Goal: Information Seeking & Learning: Find specific page/section

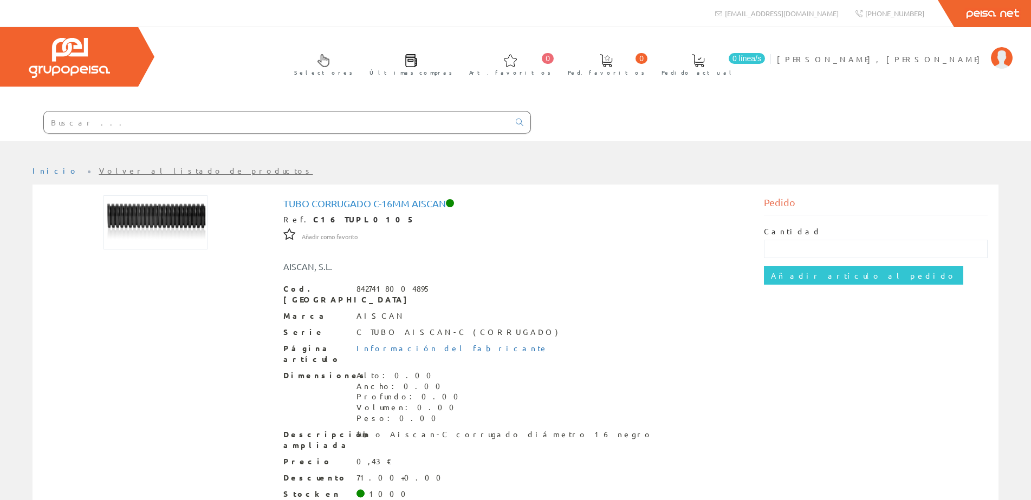
scroll to position [51, 0]
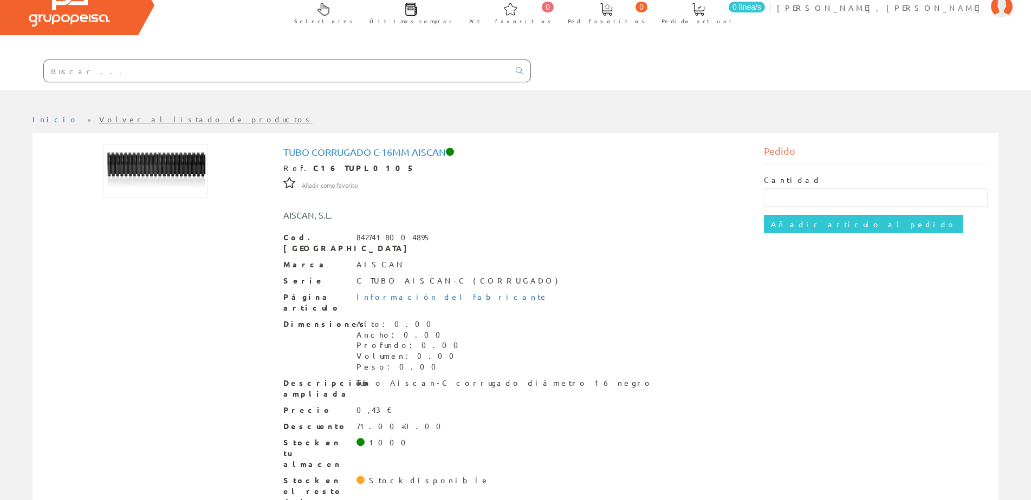
click at [100, 67] on input "text" at bounding box center [276, 71] width 465 height 22
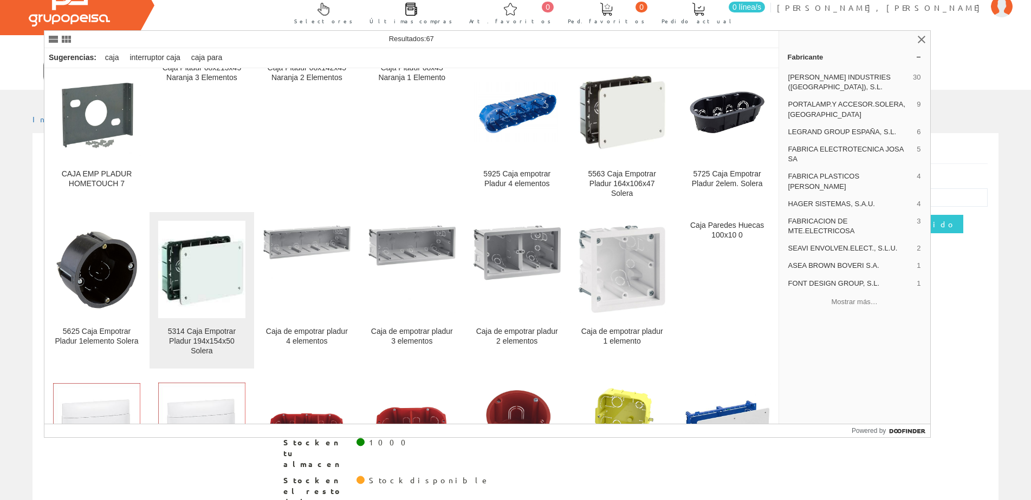
scroll to position [162, 0]
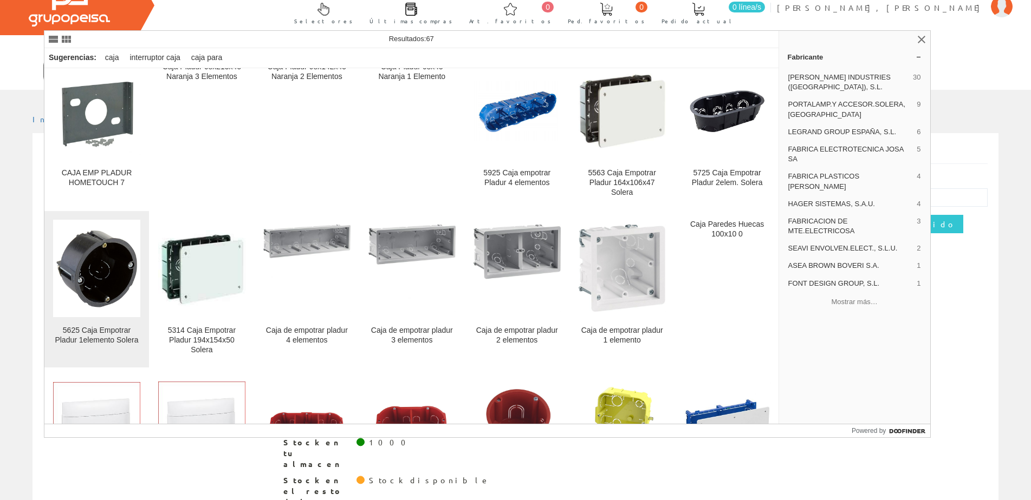
type input "cajas pladur"
click at [90, 311] on img at bounding box center [96, 268] width 87 height 87
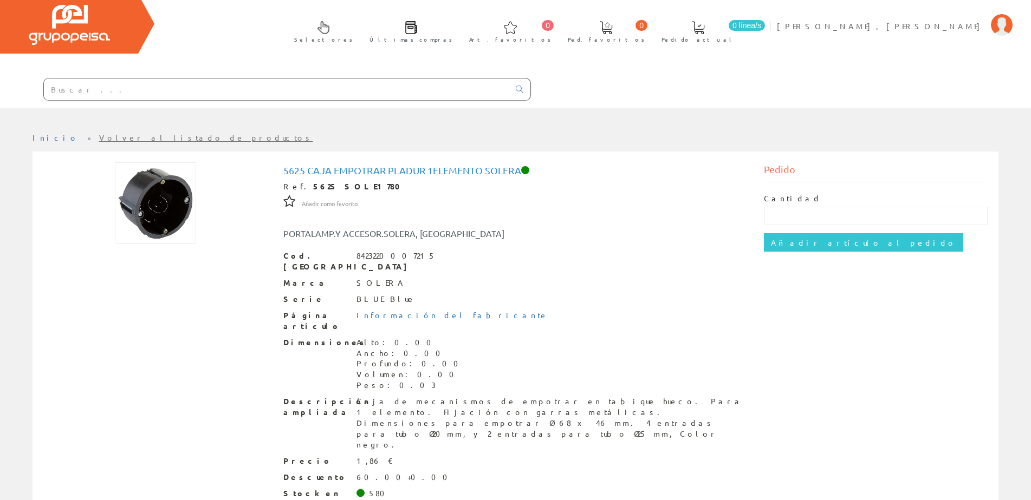
scroll to position [51, 0]
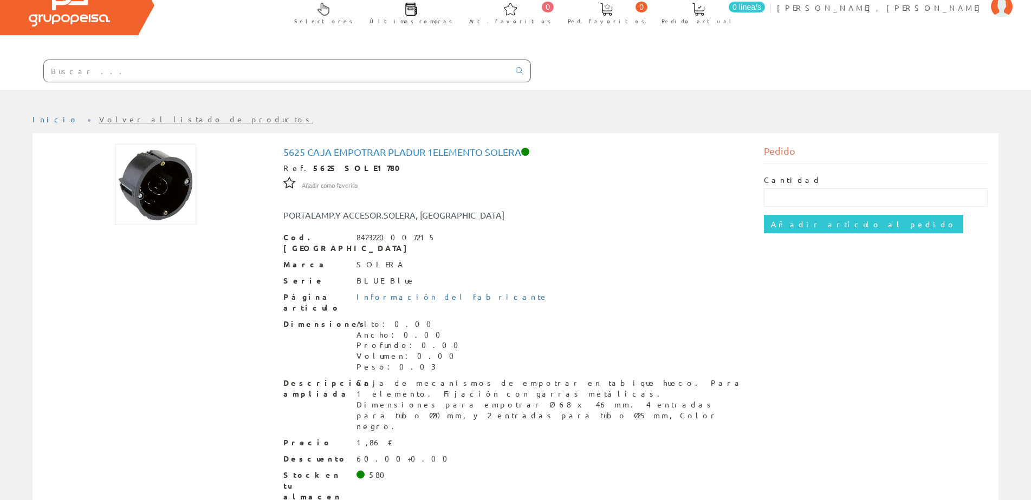
click at [96, 73] on input "text" at bounding box center [276, 71] width 465 height 22
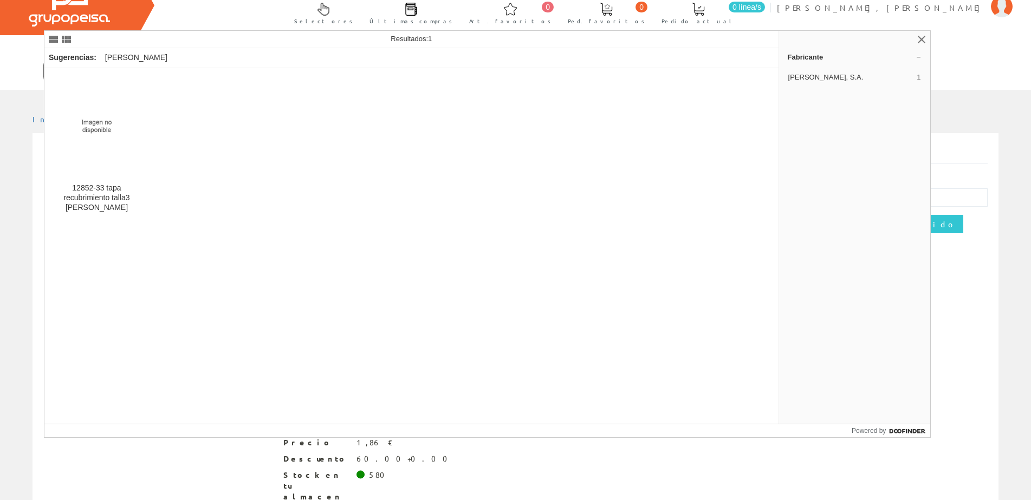
type input "simon 852"
click at [138, 63] on div "Sugerencias: simon" at bounding box center [411, 58] width 734 height 20
click at [135, 51] on div "Sugerencias: simon" at bounding box center [411, 58] width 734 height 20
click at [134, 55] on div "Sugerencias: simon" at bounding box center [411, 58] width 734 height 20
click at [916, 36] on link at bounding box center [921, 39] width 13 height 13
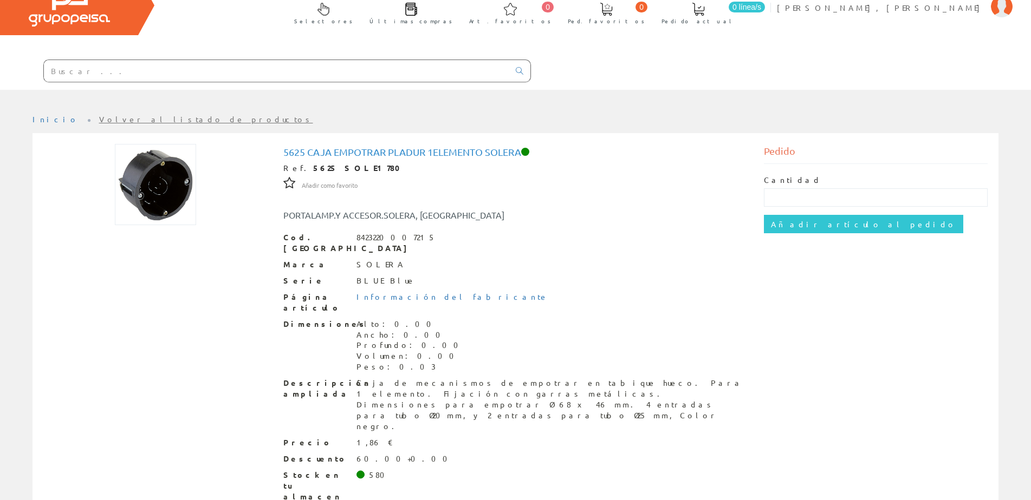
click at [123, 75] on input "text" at bounding box center [276, 71] width 465 height 22
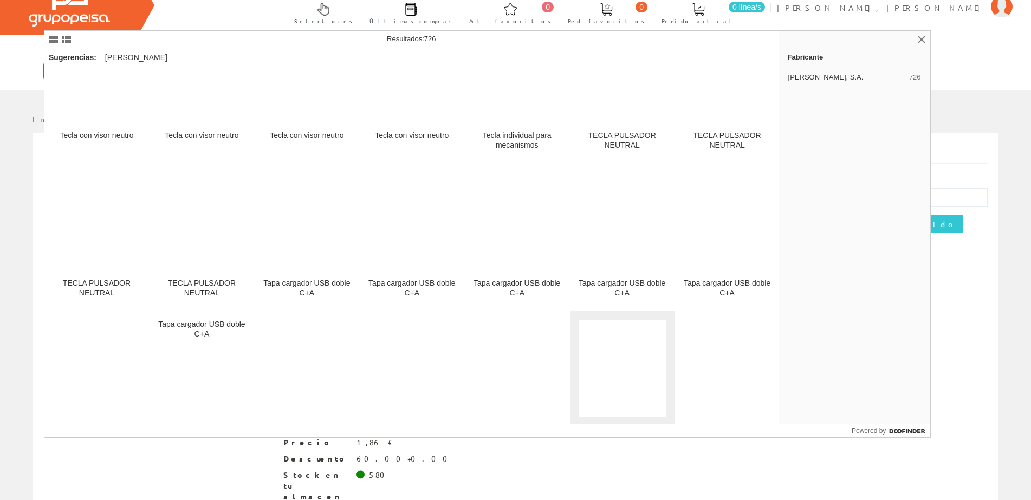
scroll to position [2004, 0]
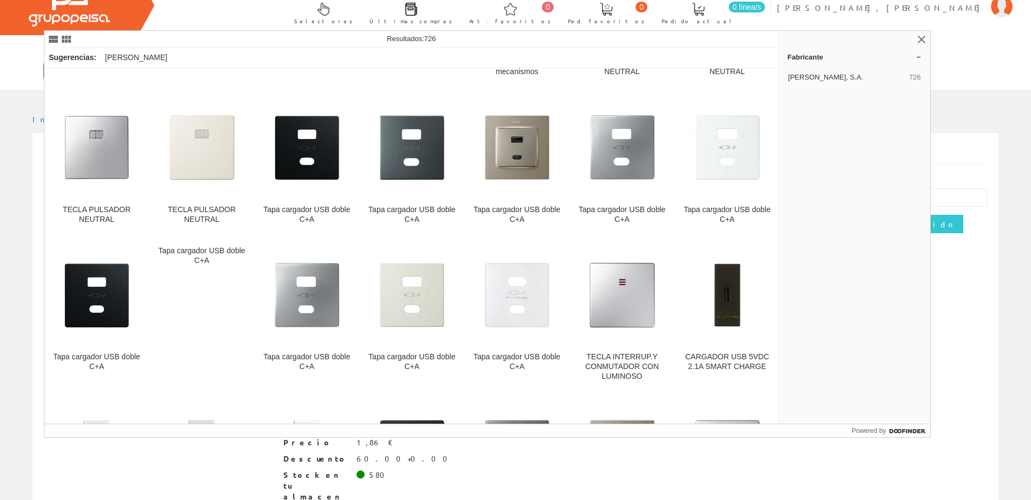
type input "simon 82"
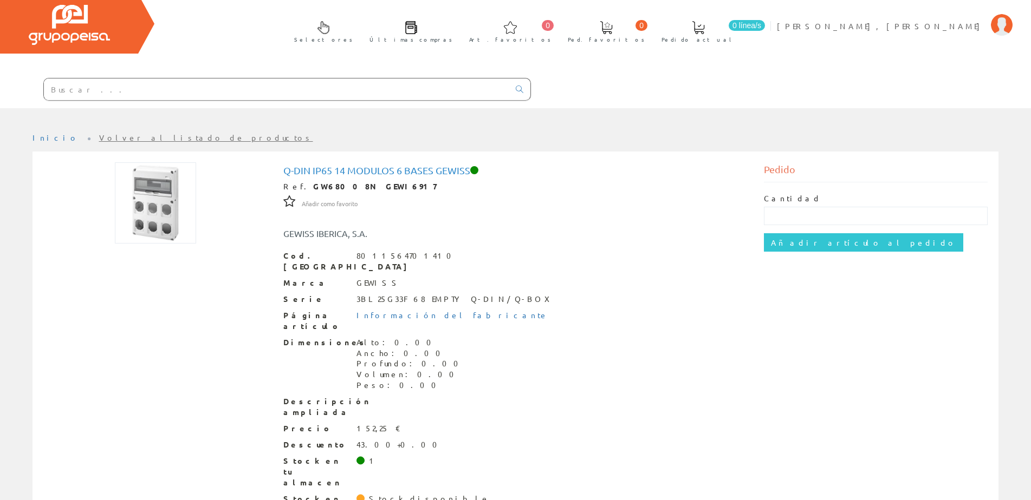
scroll to position [51, 0]
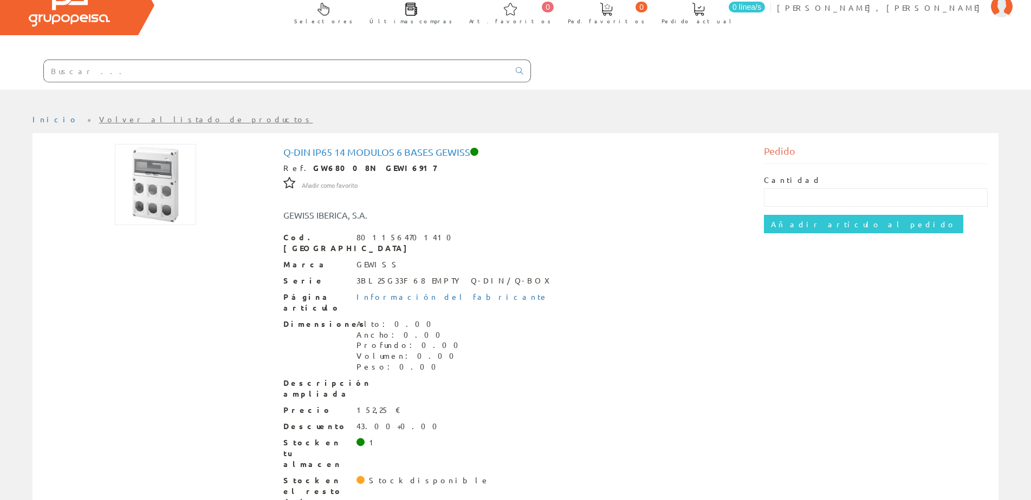
drag, startPoint x: 54, startPoint y: 67, endPoint x: 324, endPoint y: 71, distance: 270.3
click at [54, 67] on input "text" at bounding box center [276, 71] width 465 height 22
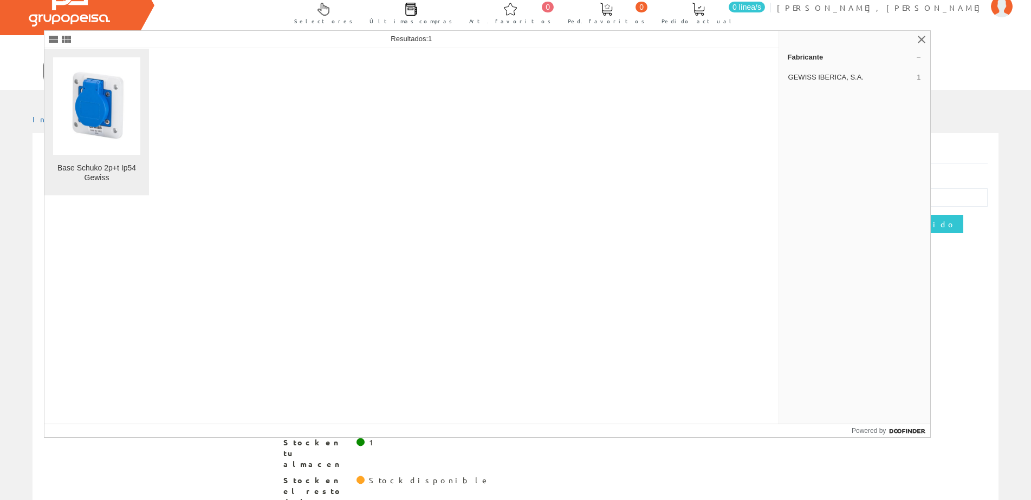
type input "ceta0014"
click at [102, 107] on img at bounding box center [96, 106] width 87 height 87
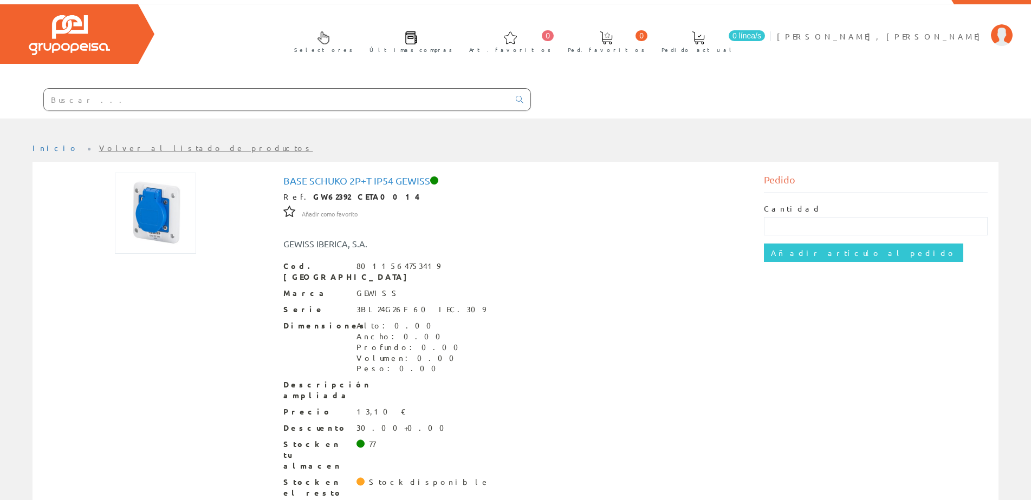
scroll to position [35, 0]
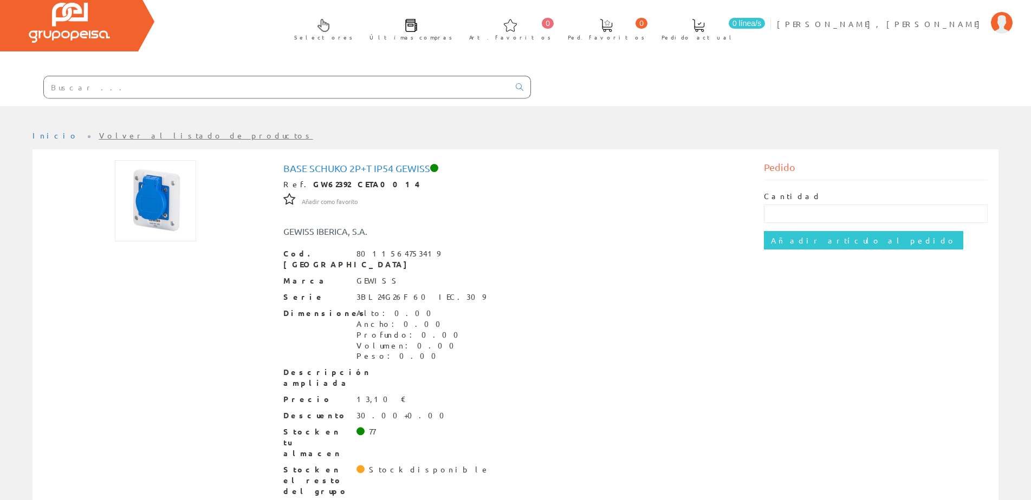
click at [71, 79] on input "text" at bounding box center [276, 87] width 465 height 22
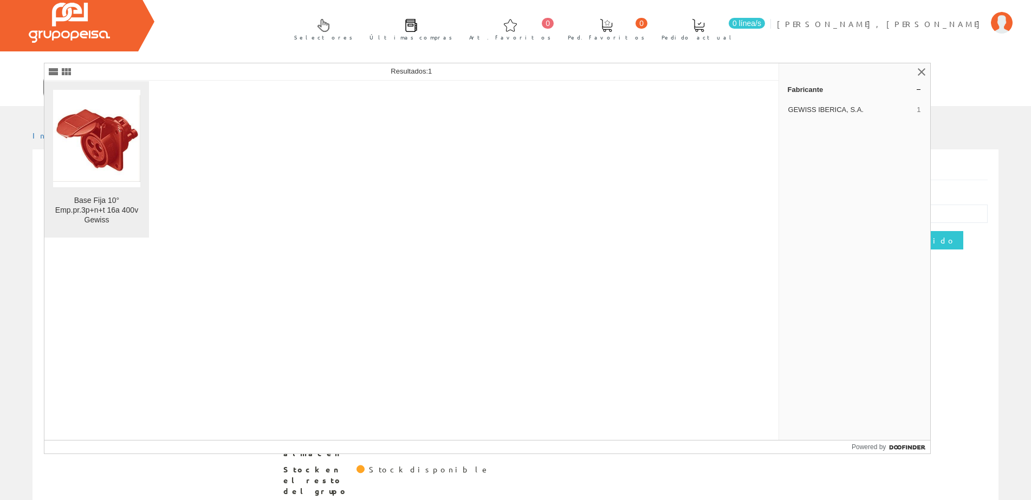
type input "ceta0136"
click at [112, 145] on img at bounding box center [96, 138] width 87 height 87
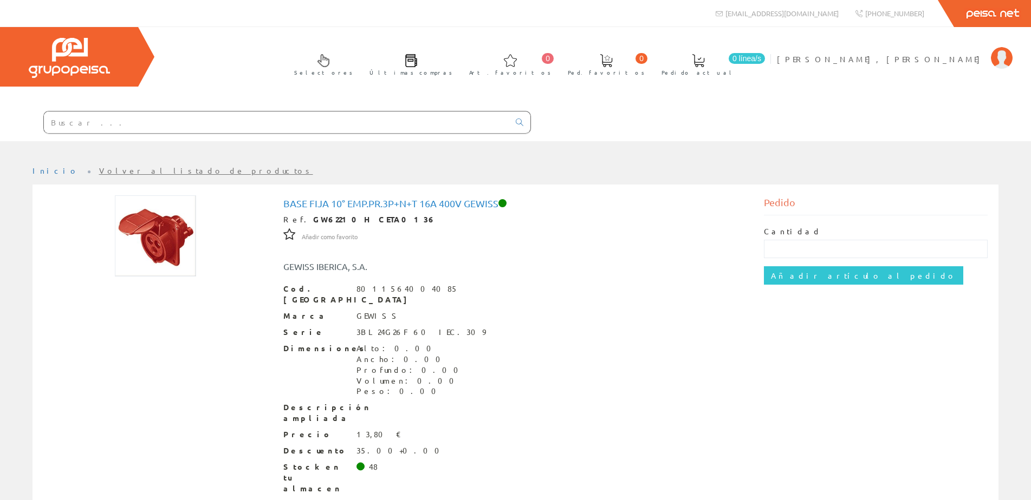
drag, startPoint x: 89, startPoint y: 120, endPoint x: 320, endPoint y: 119, distance: 231.3
click at [89, 120] on input "text" at bounding box center [276, 123] width 465 height 22
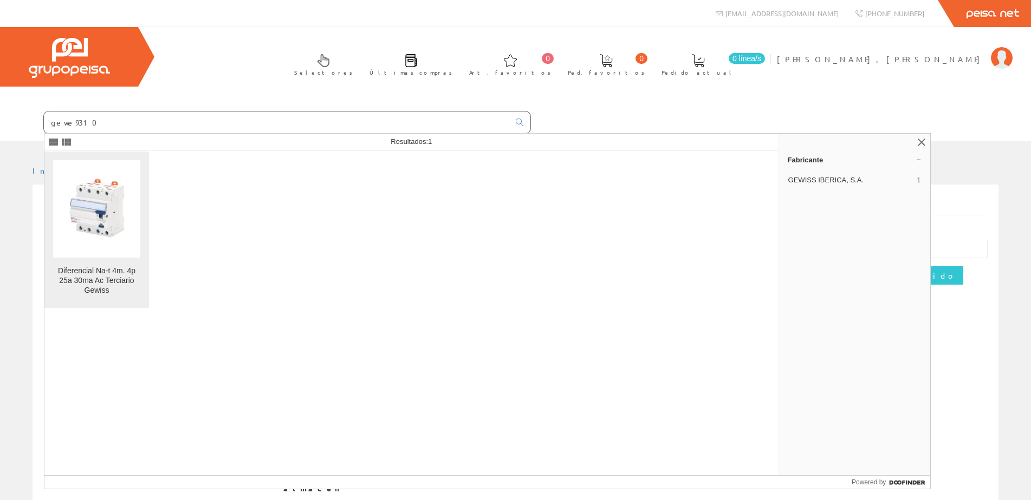
type input "gewe9310"
click at [113, 276] on div "Diferencial Na-t 4m. 4p 25a 30ma Ac Terciario Gewiss" at bounding box center [96, 280] width 87 height 29
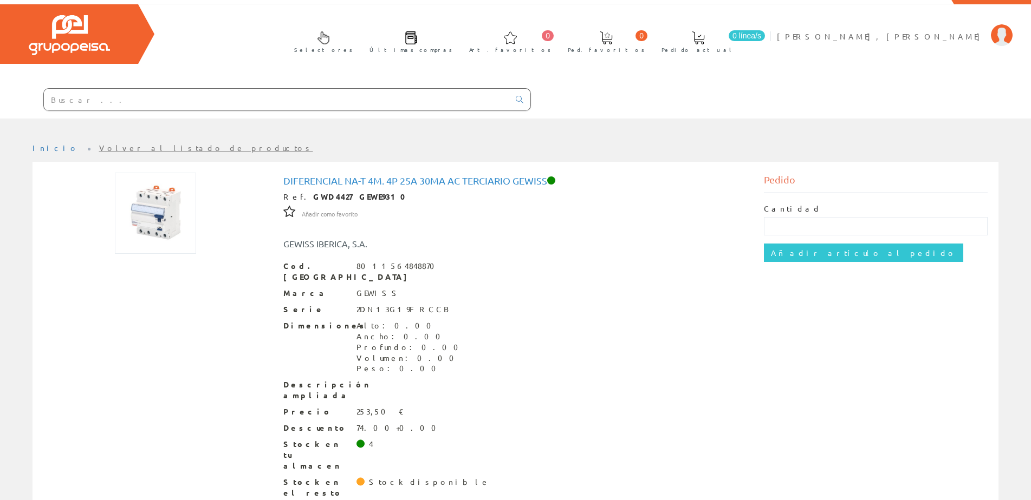
scroll to position [35, 0]
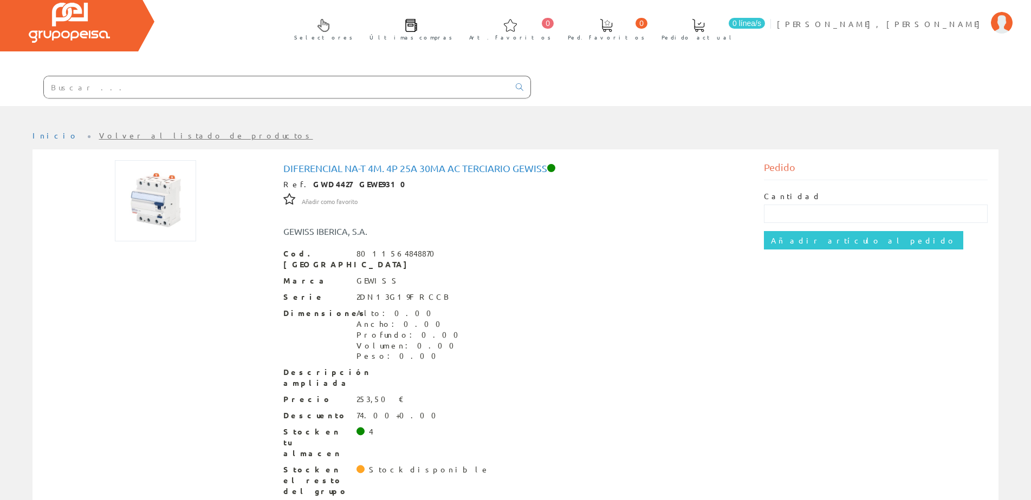
click at [91, 90] on input "text" at bounding box center [276, 87] width 465 height 22
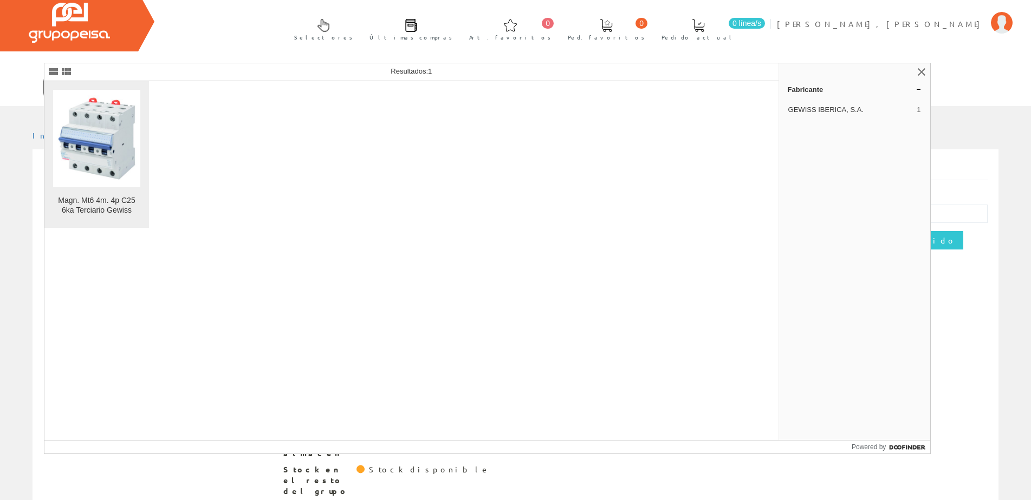
type input "gewe2233"
click at [107, 141] on img at bounding box center [96, 138] width 87 height 87
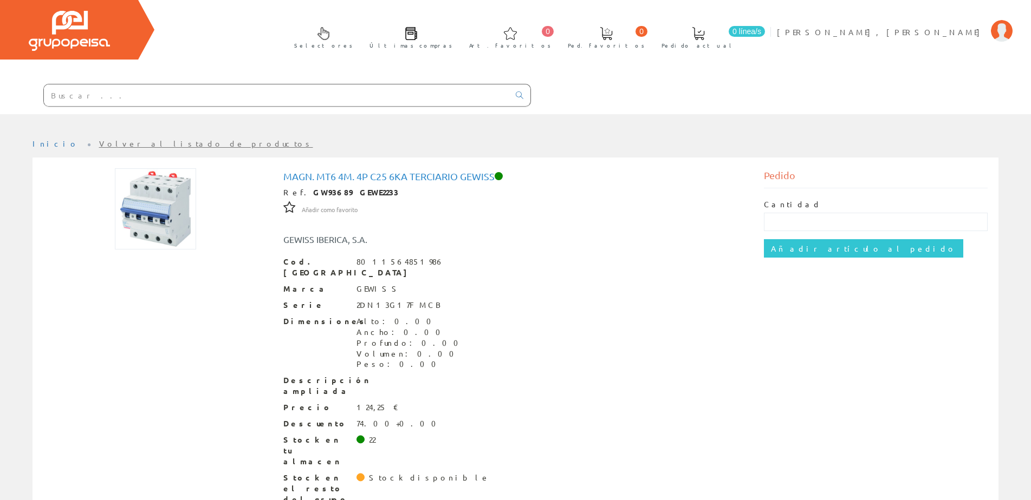
scroll to position [35, 0]
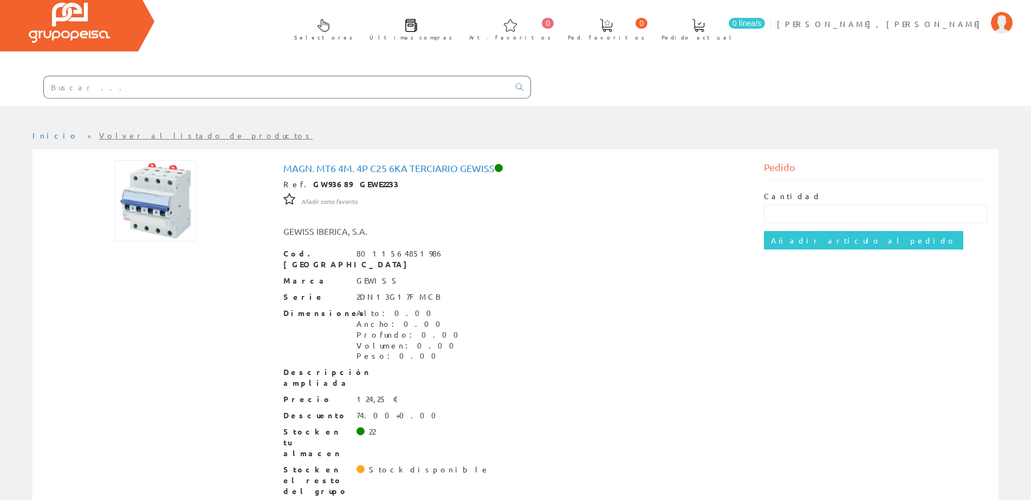
click at [125, 97] on input "text" at bounding box center [276, 87] width 465 height 22
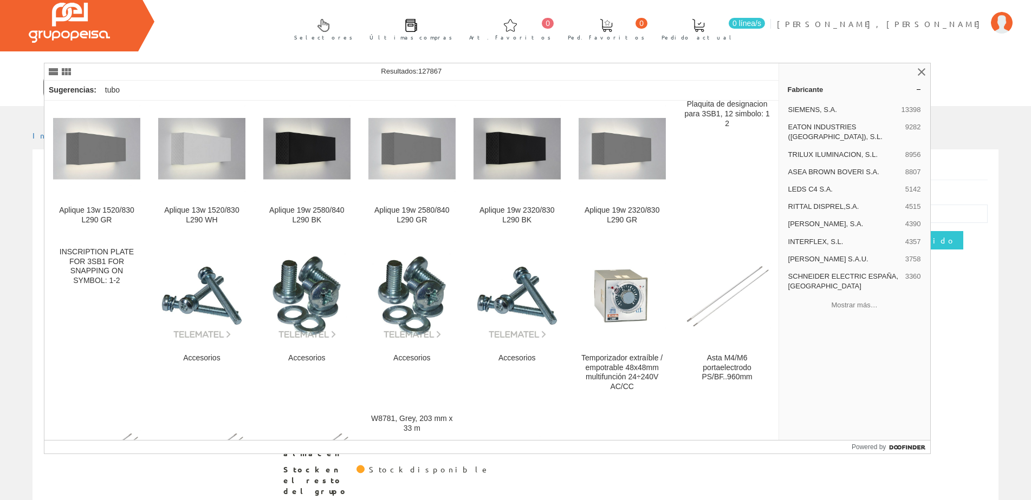
scroll to position [1005, 0]
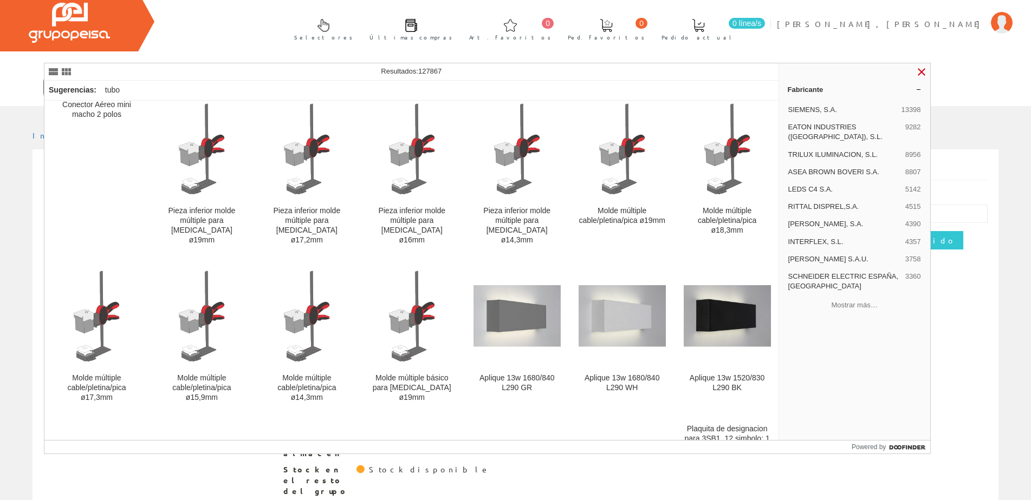
type input "tubo pbc 25 mm"
click at [920, 70] on link at bounding box center [921, 72] width 13 height 13
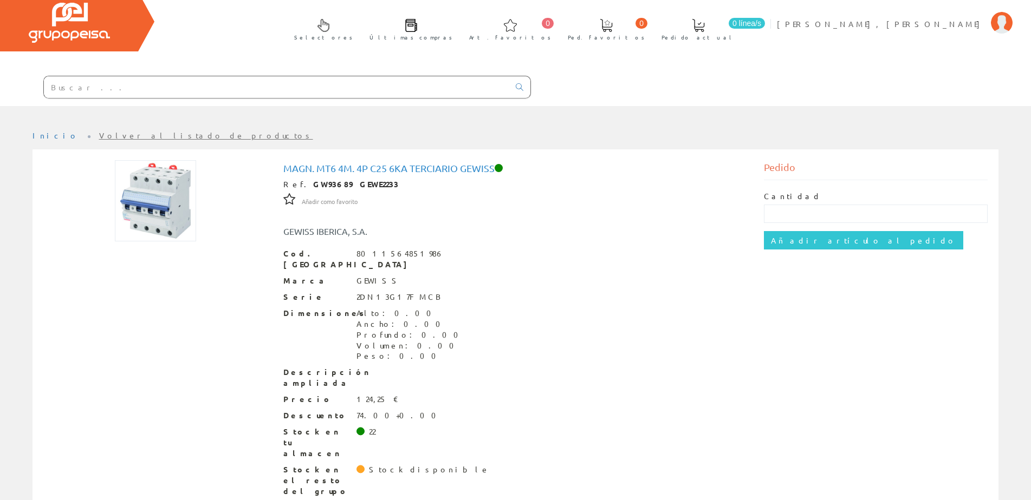
click at [90, 90] on input "text" at bounding box center [276, 87] width 465 height 22
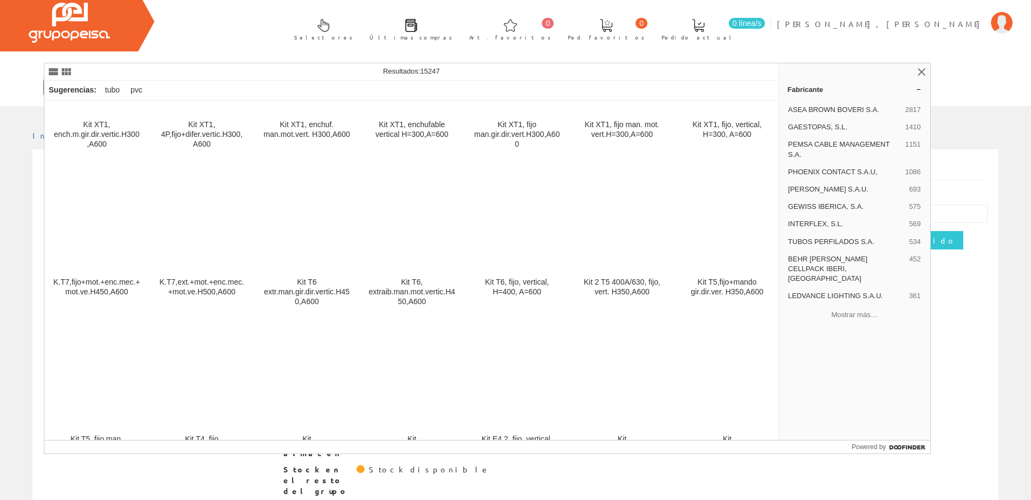
scroll to position [6607, 0]
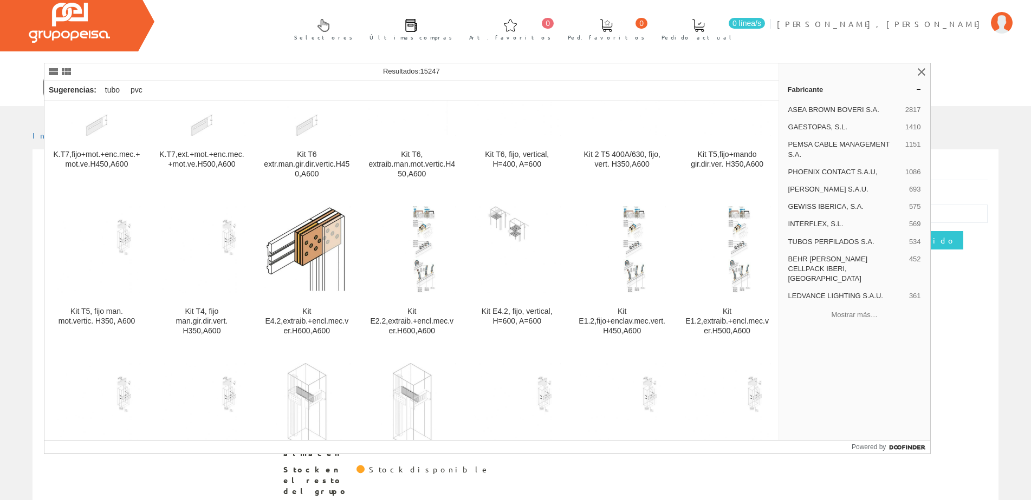
type input "tubo reforzado pvc"
